Goal: Navigation & Orientation: Find specific page/section

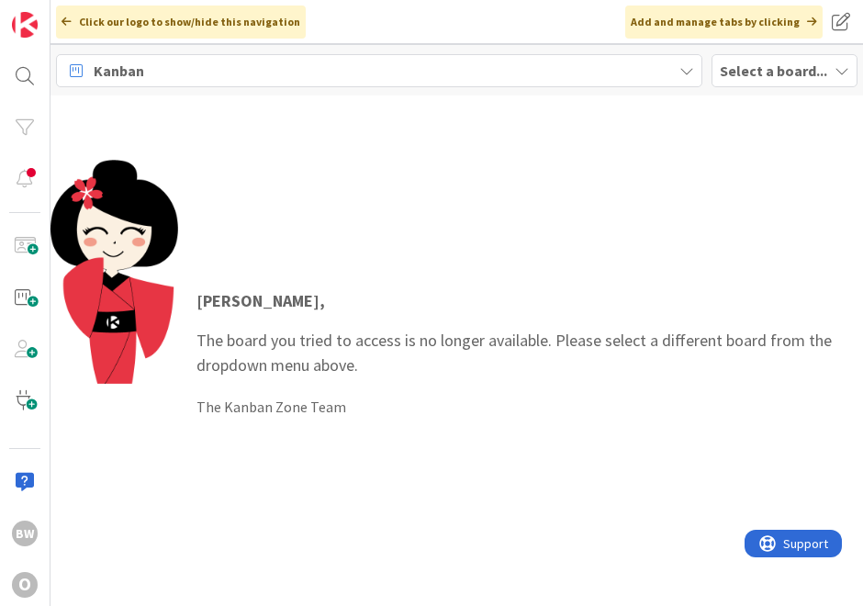
click at [773, 67] on b "Select a board..." at bounding box center [773, 71] width 107 height 18
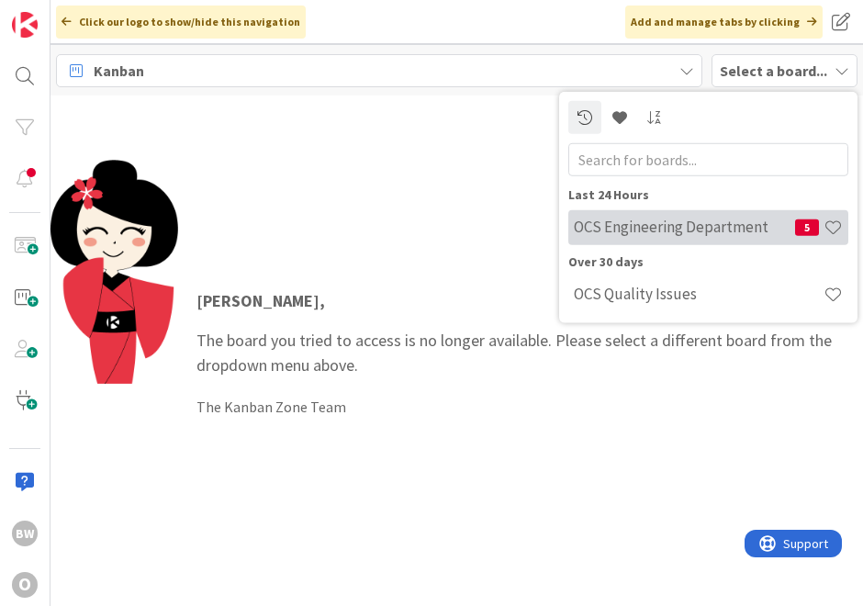
click at [681, 221] on h4 "OCS Engineering Department" at bounding box center [684, 227] width 221 height 18
